Goal: Task Accomplishment & Management: Use online tool/utility

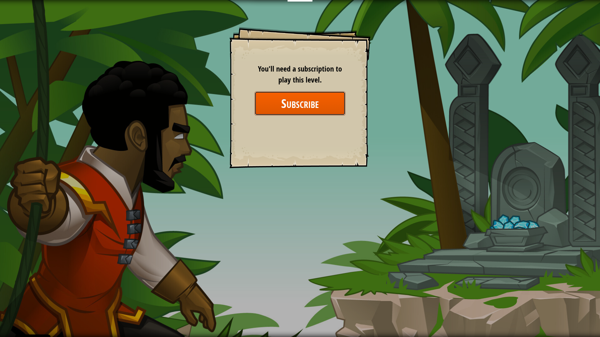
click at [295, 107] on button "Subscribe" at bounding box center [299, 103] width 91 height 24
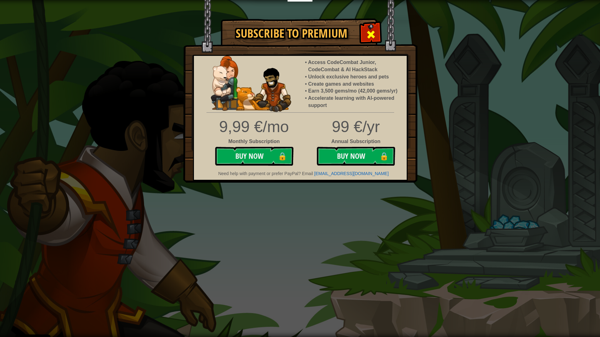
click at [374, 37] on span at bounding box center [371, 34] width 10 height 10
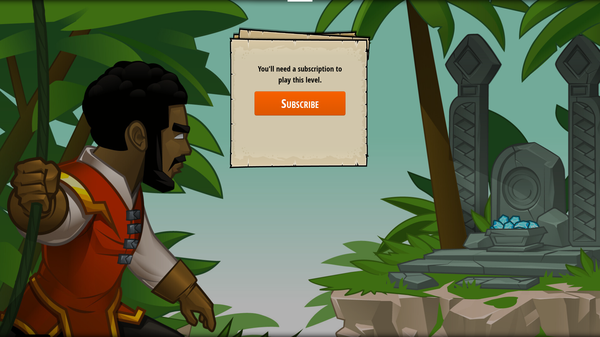
click at [300, 2] on div "Goals Start Level Error loading from server. Try refreshing the page. You'll ne…" at bounding box center [300, 168] width 600 height 337
click at [300, 1] on nav "Educators Create Free Account School & District Solutions Teacher Toolkit Previ…" at bounding box center [300, 11] width 104 height 23
click at [308, 2] on div "Goals Start Level Error loading from server. Try refreshing the page. You'll ne…" at bounding box center [300, 168] width 600 height 337
click at [308, 1] on nav "Educators Create Free Account School & District Solutions Teacher Toolkit Previ…" at bounding box center [300, 11] width 104 height 23
click at [308, 1] on div "Educators Create Free Account School & District Solutions Teacher Toolkit Previ…" at bounding box center [300, 168] width 600 height 337
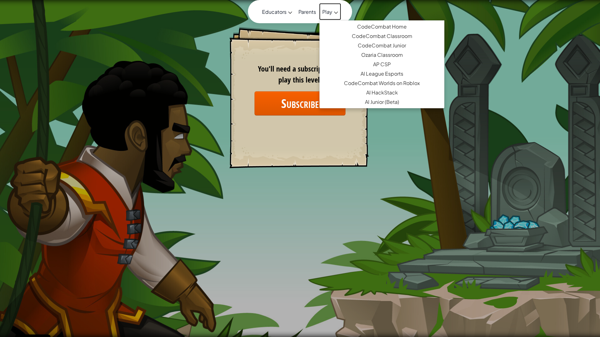
click at [327, 3] on link "Play" at bounding box center [330, 11] width 22 height 17
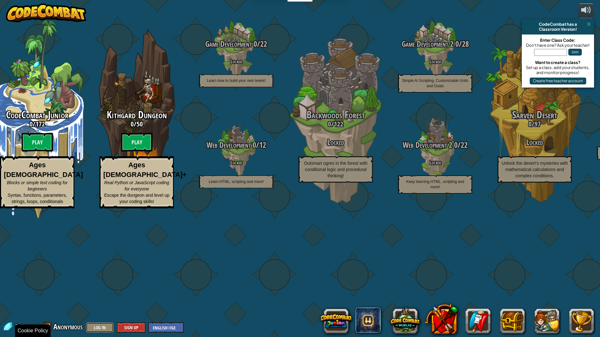
click at [95, 329] on button "Log In" at bounding box center [100, 327] width 28 height 10
